Goal: Transaction & Acquisition: Purchase product/service

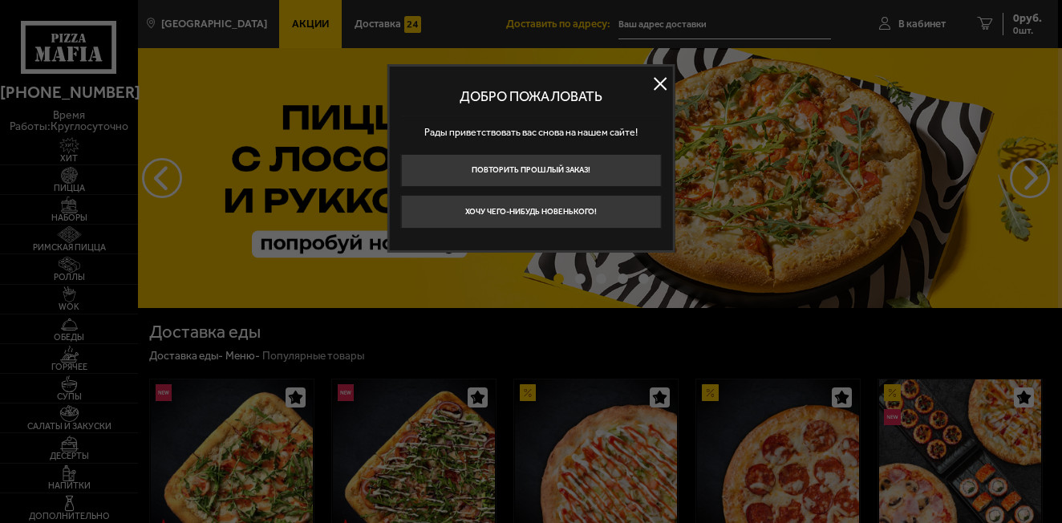
type input "[STREET_ADDRESS]"
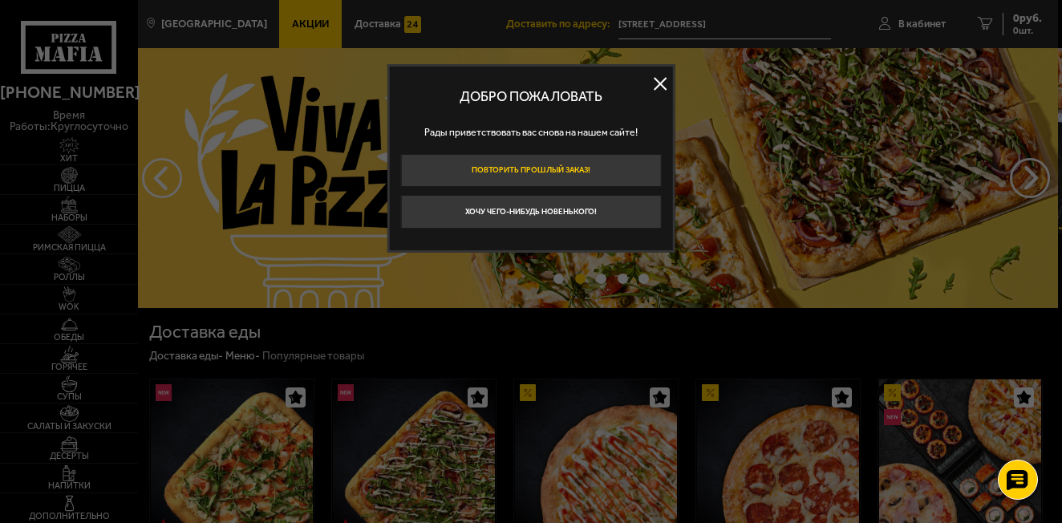
click at [627, 165] on button "Повторить прошлый заказ!" at bounding box center [530, 170] width 261 height 33
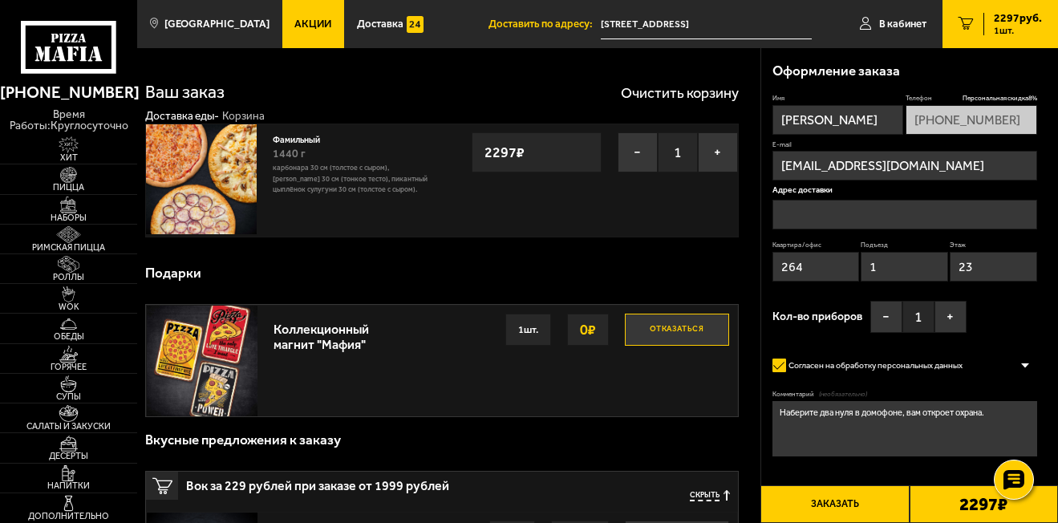
type input "[STREET_ADDRESS]"
click at [645, 160] on button "−" at bounding box center [637, 152] width 40 height 40
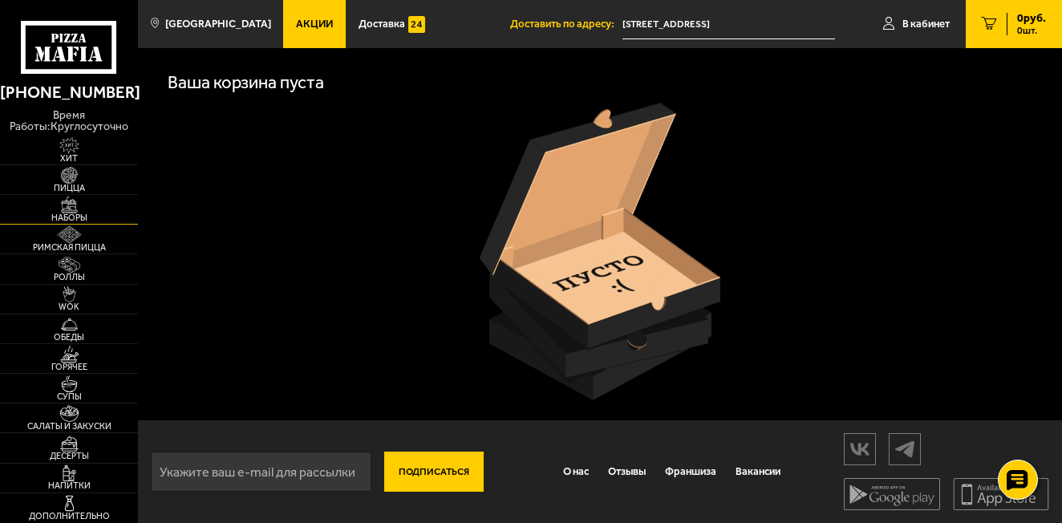
click at [66, 206] on img at bounding box center [69, 204] width 42 height 17
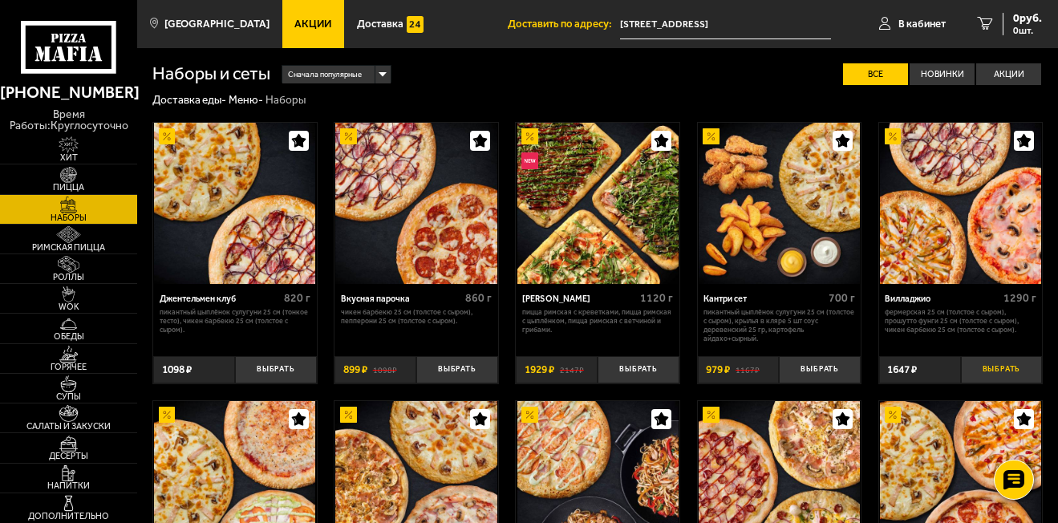
click at [1006, 367] on button "Выбрать" at bounding box center [1002, 369] width 82 height 27
click at [1039, 23] on span "1647 руб." at bounding box center [1017, 18] width 48 height 11
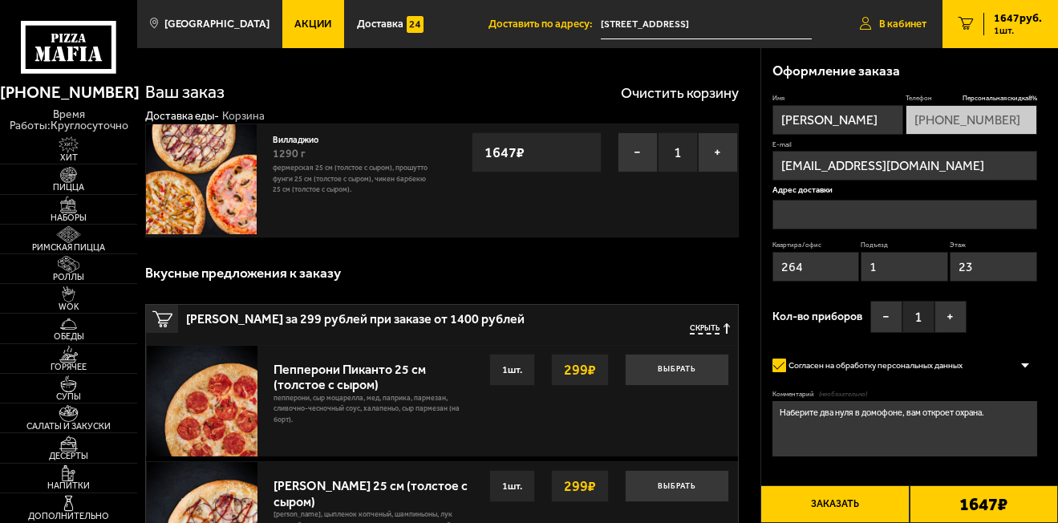
type input "[STREET_ADDRESS]"
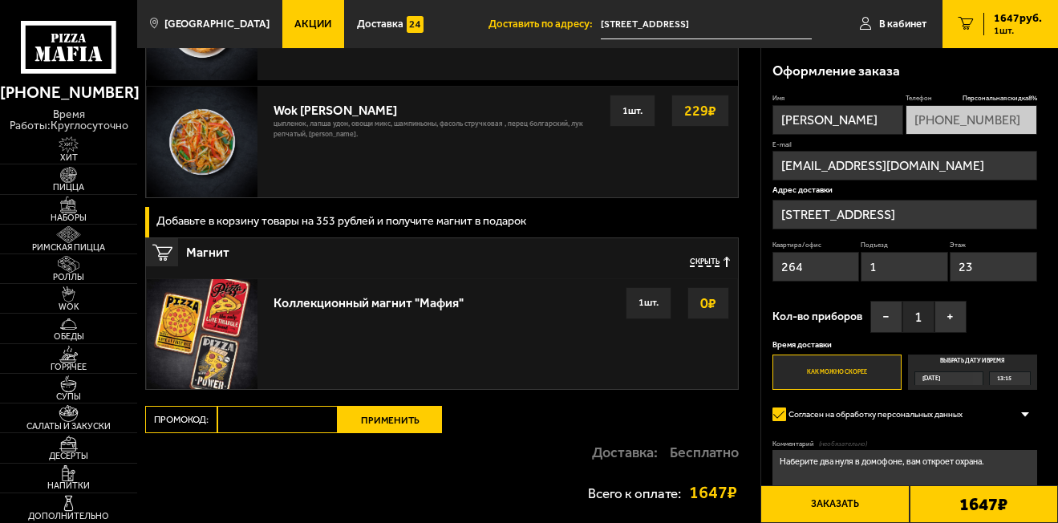
scroll to position [1363, 0]
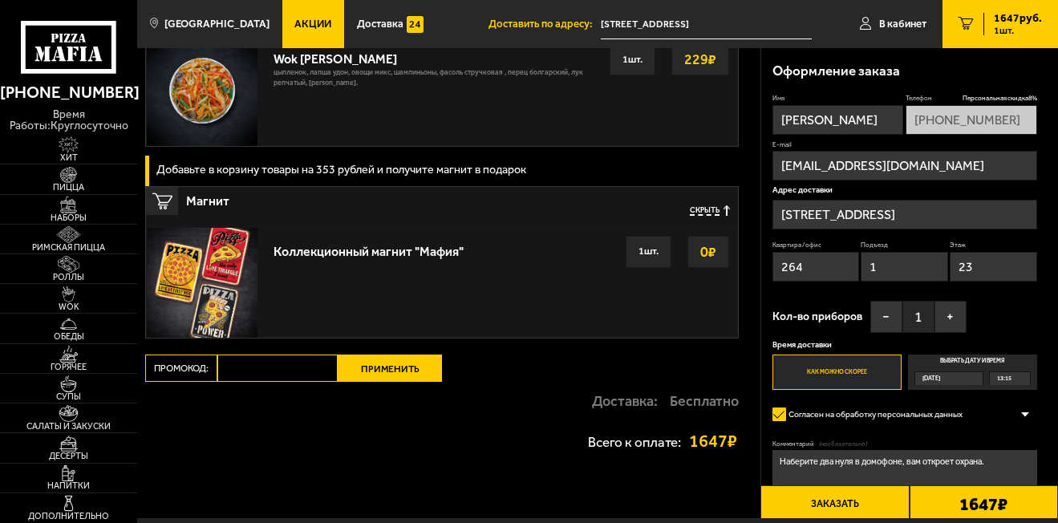
click at [307, 369] on input "Промокод:" at bounding box center [277, 367] width 120 height 27
type input "mf0392"
click at [437, 377] on button "Применить" at bounding box center [390, 367] width 104 height 27
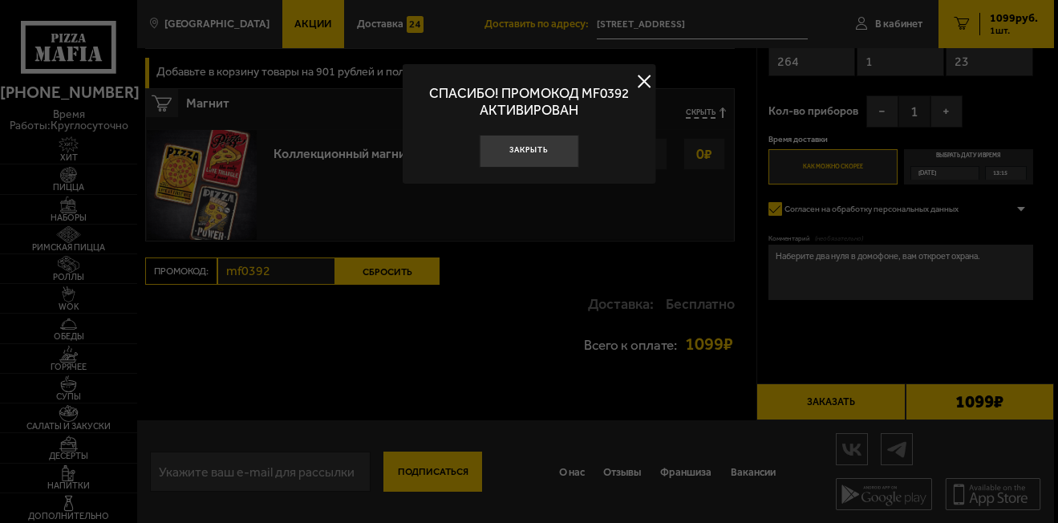
scroll to position [1133, 0]
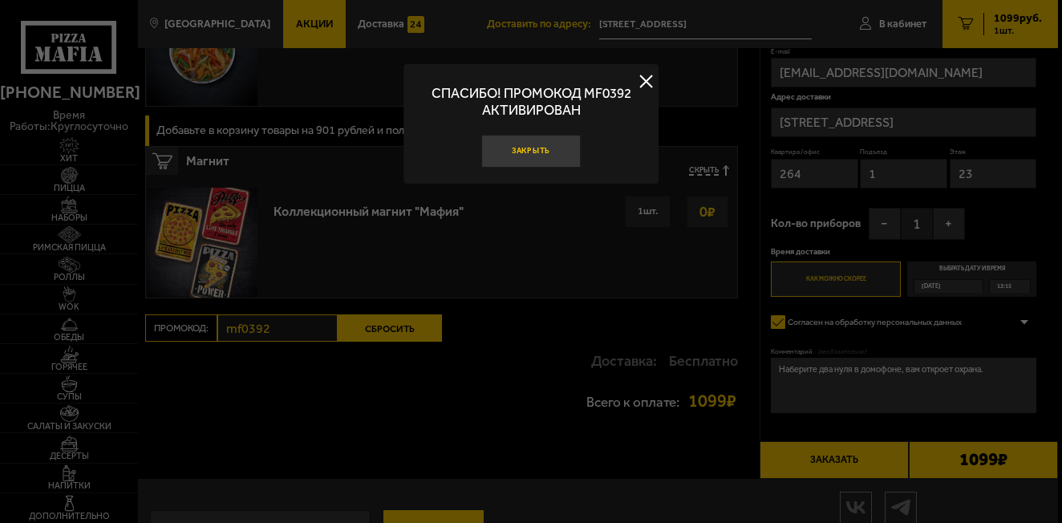
click at [541, 151] on button "Закрыть" at bounding box center [530, 151] width 99 height 33
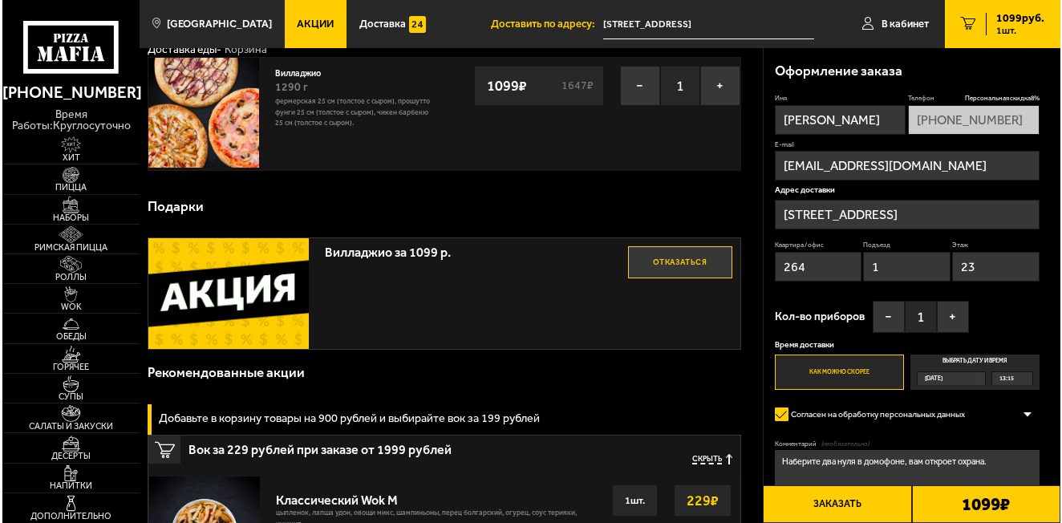
scroll to position [10, 0]
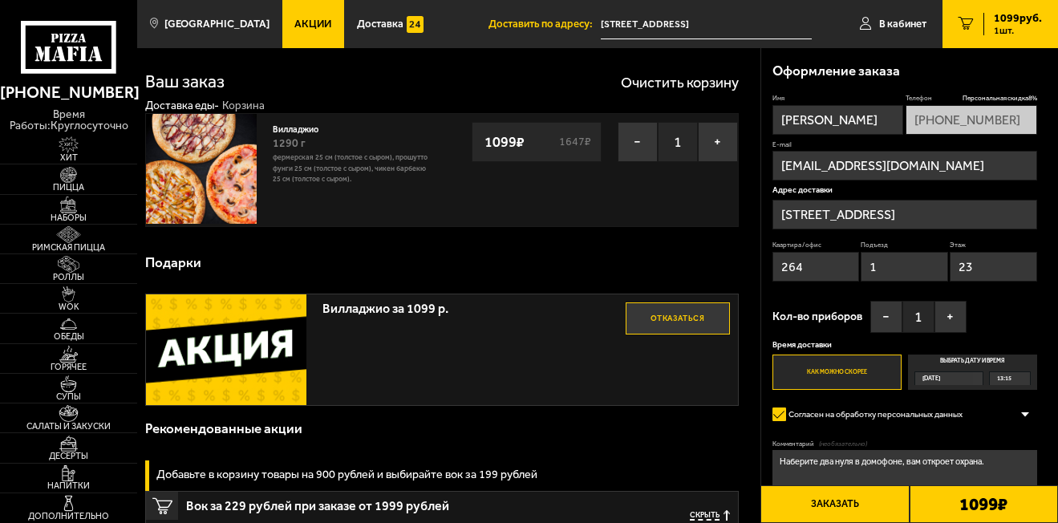
click at [843, 505] on button "Заказать" at bounding box center [834, 504] width 148 height 38
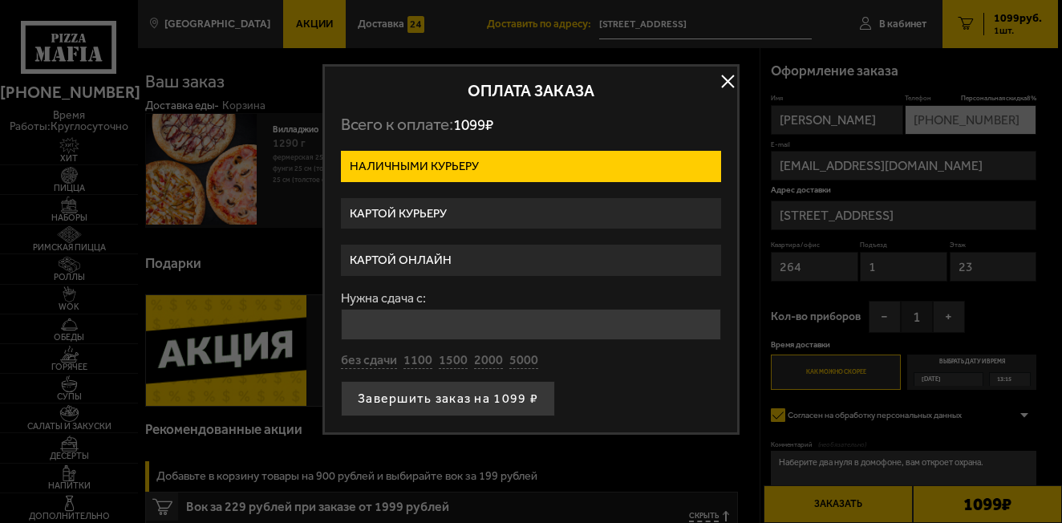
click at [477, 267] on label "Картой онлайн" at bounding box center [531, 260] width 380 height 31
click at [0, 0] on input "Картой онлайн" at bounding box center [0, 0] width 0 height 0
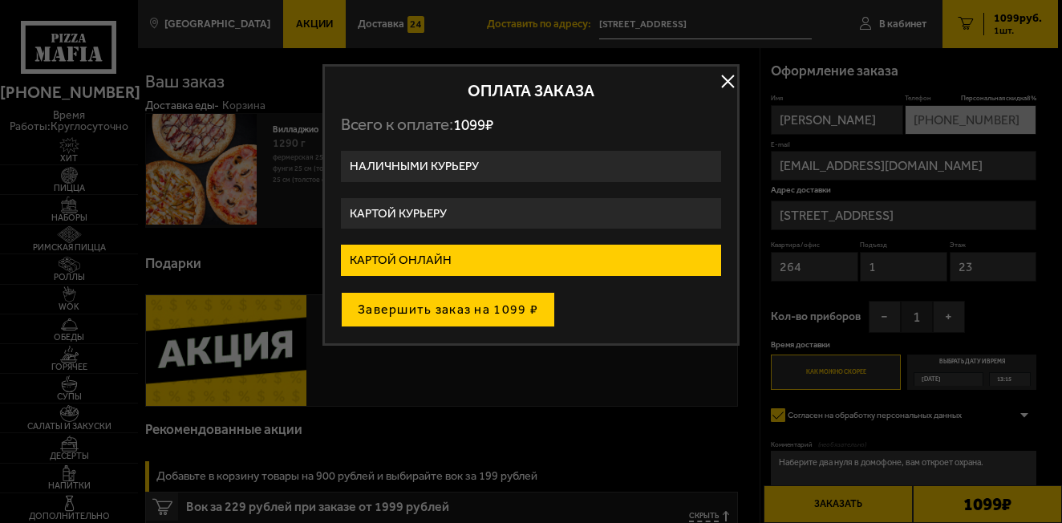
click at [488, 322] on button "Завершить заказ на 1099 ₽" at bounding box center [448, 309] width 214 height 35
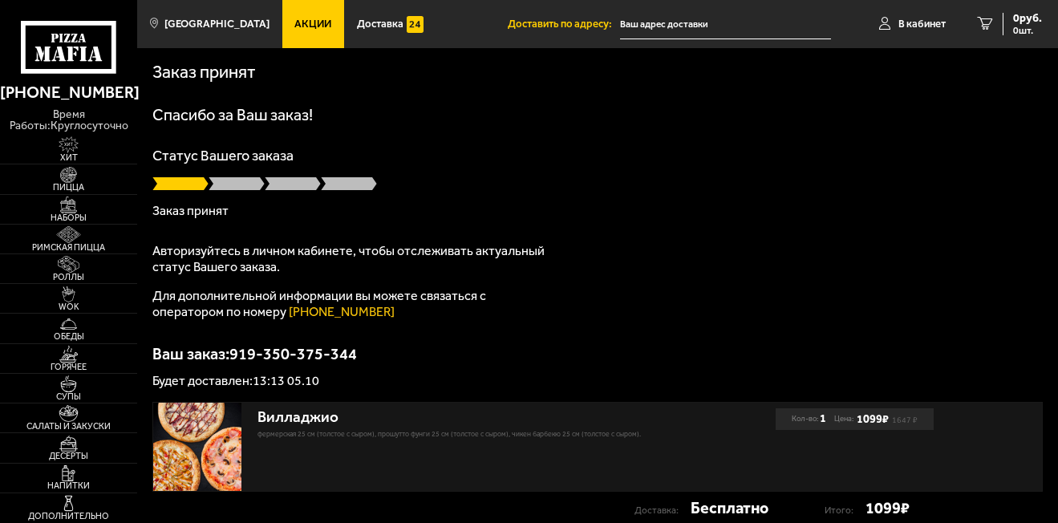
type input "[STREET_ADDRESS]"
